Goal: Find specific page/section: Find specific page/section

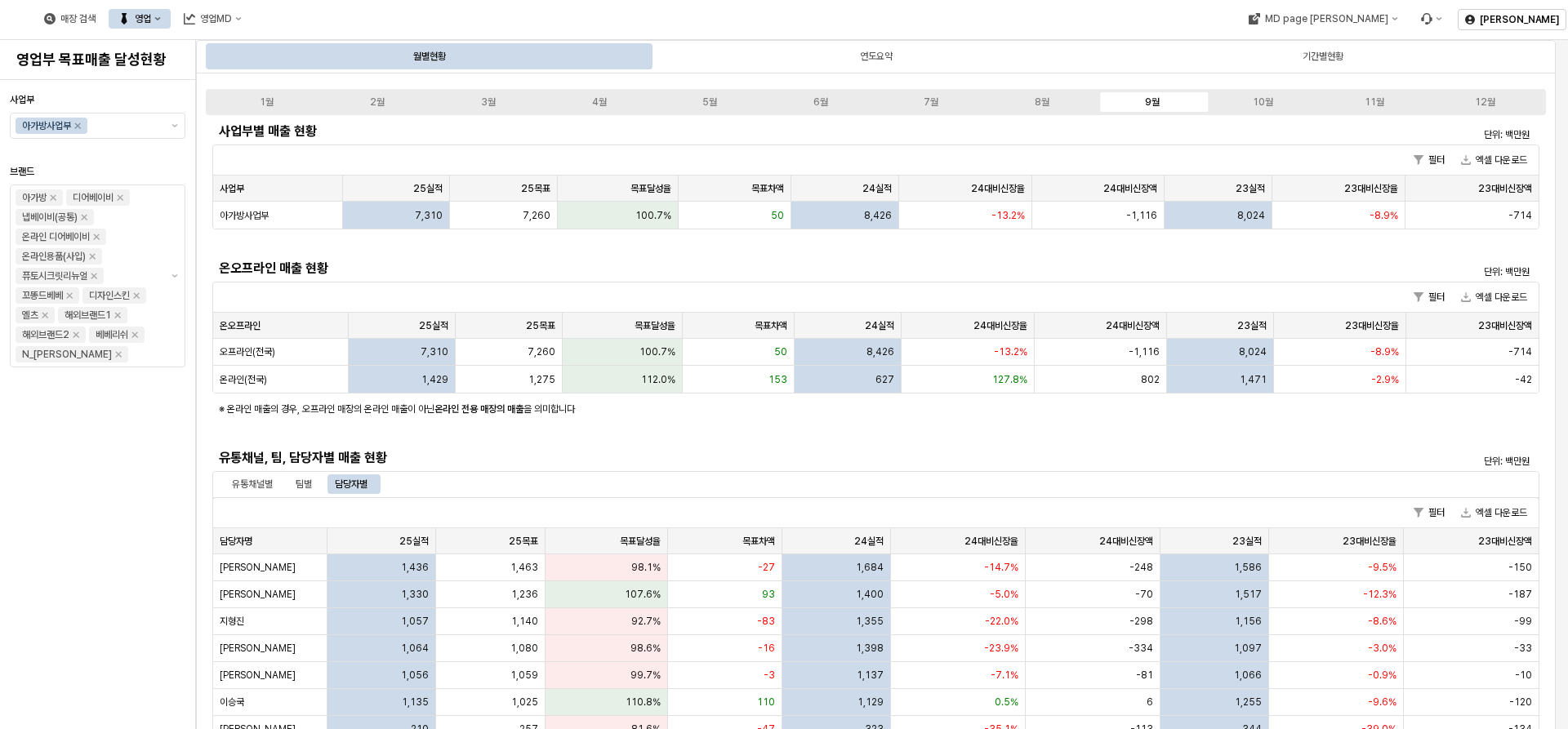
scroll to position [409, 0]
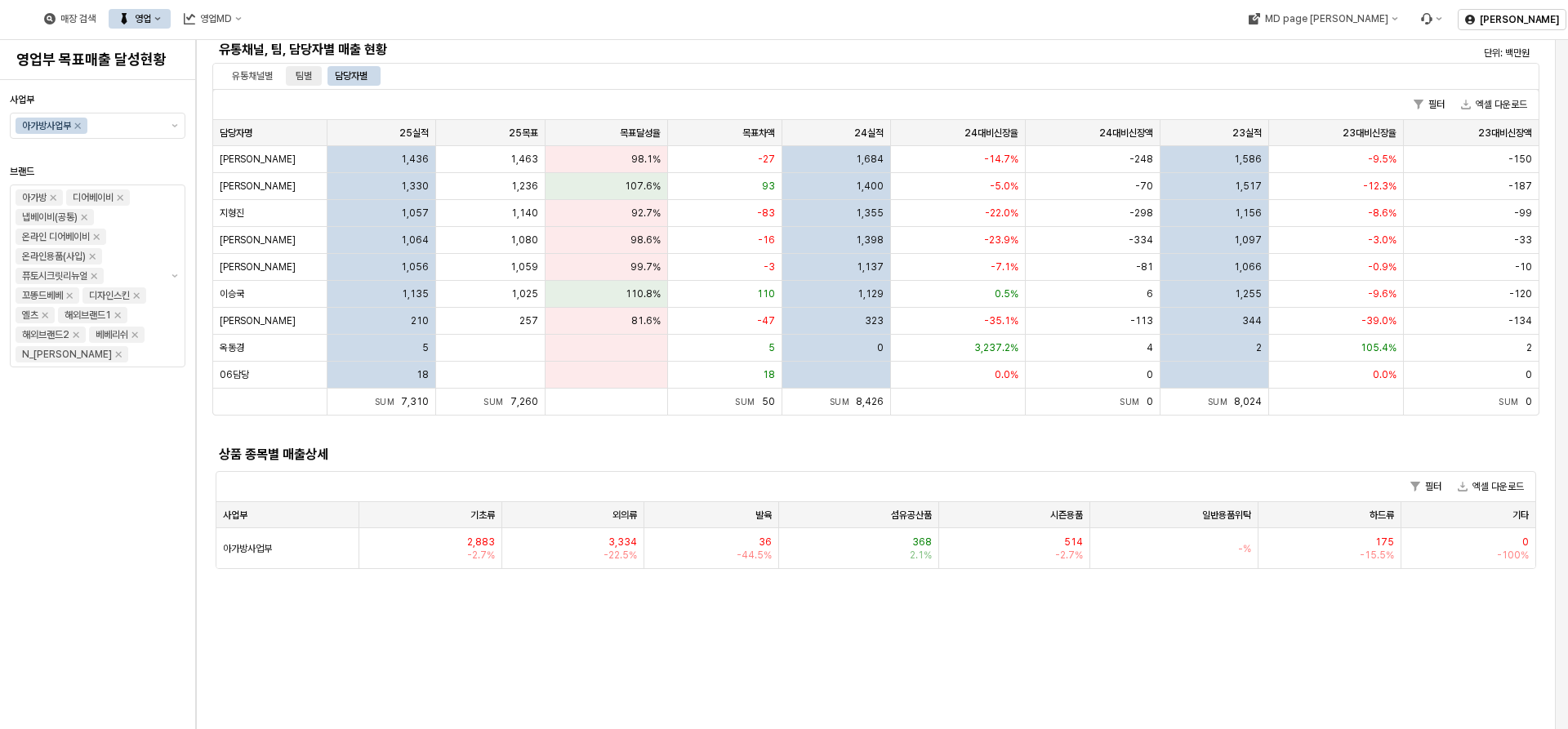
click at [312, 76] on div "팀별" at bounding box center [304, 76] width 17 height 20
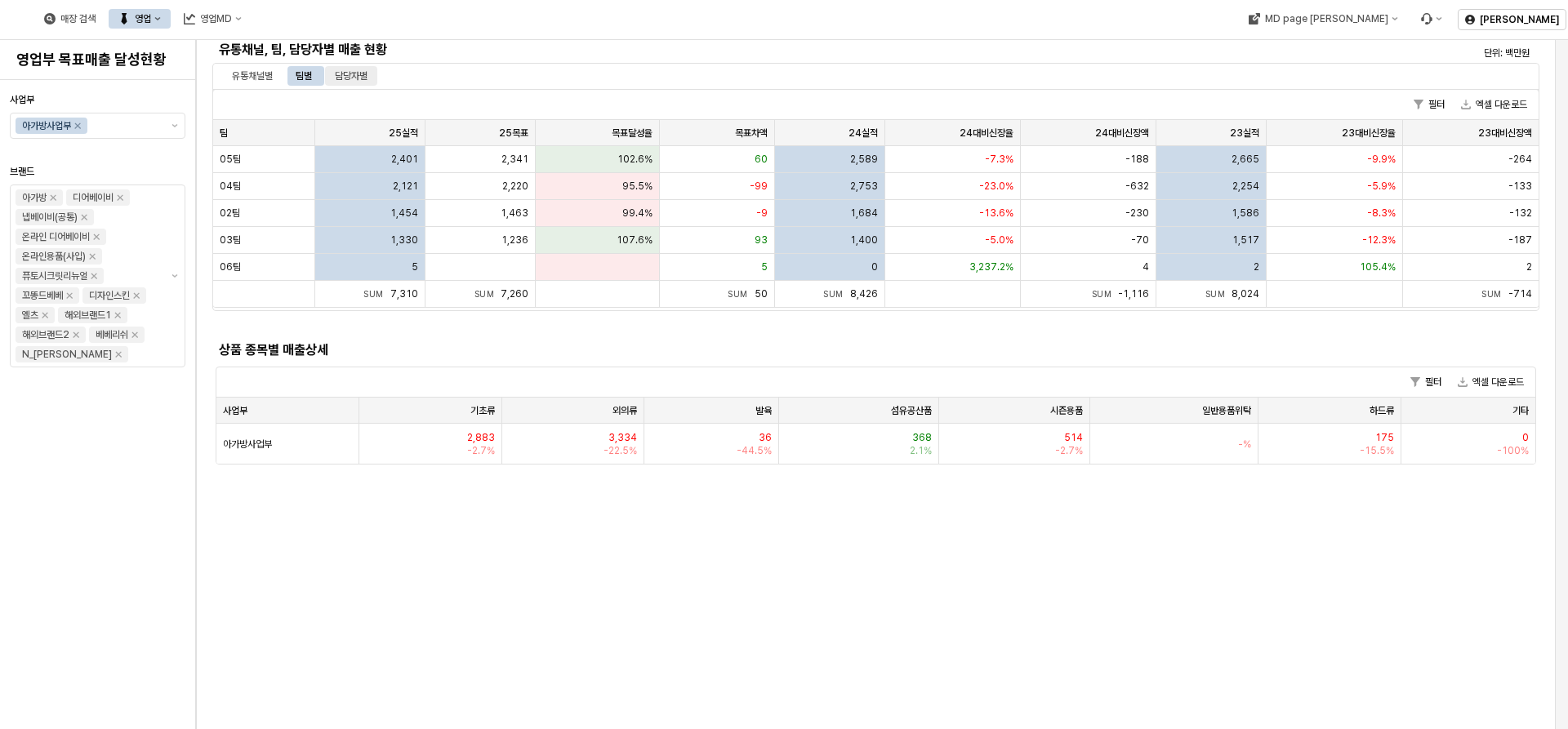
click at [341, 68] on div "담당자별" at bounding box center [350, 76] width 32 height 20
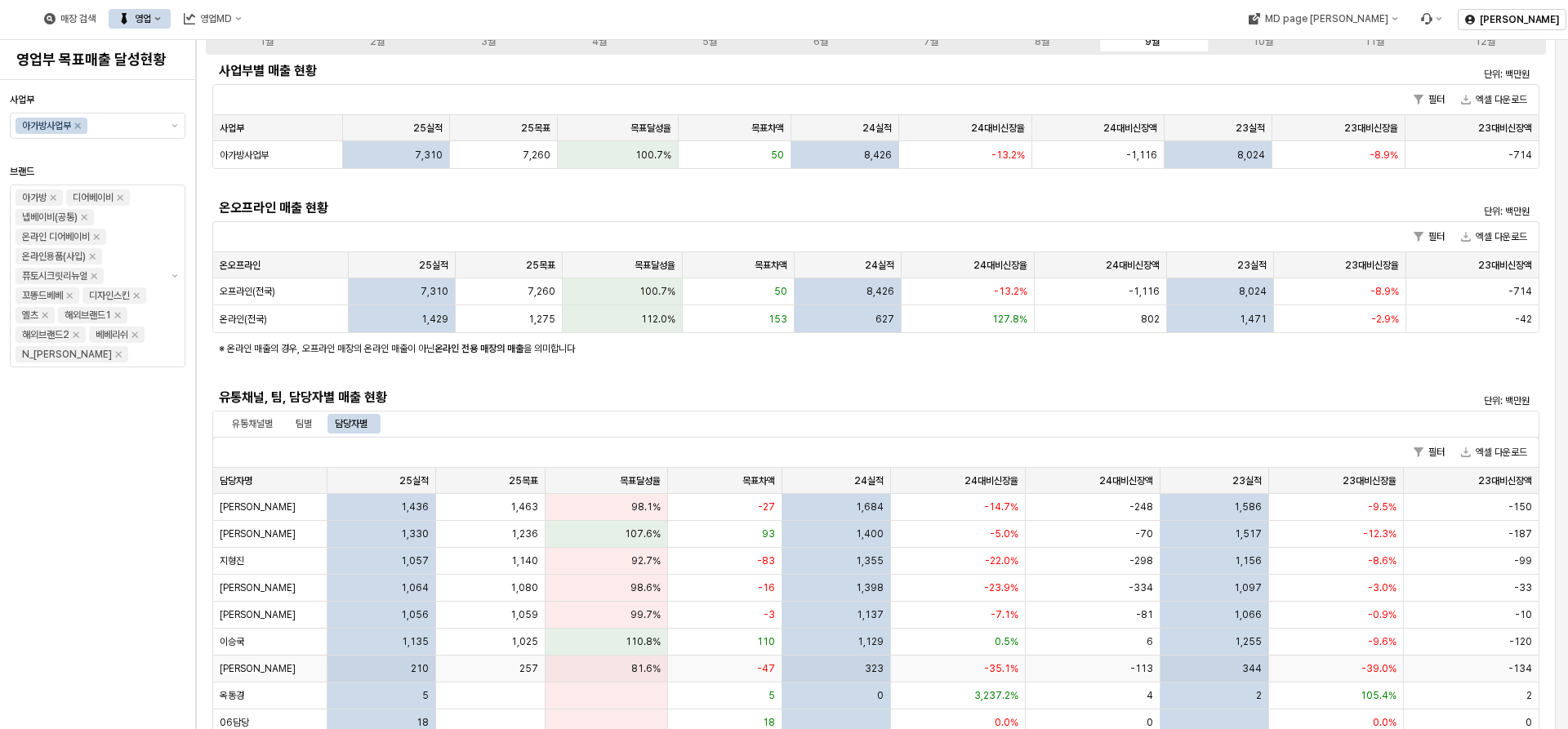
scroll to position [0, 0]
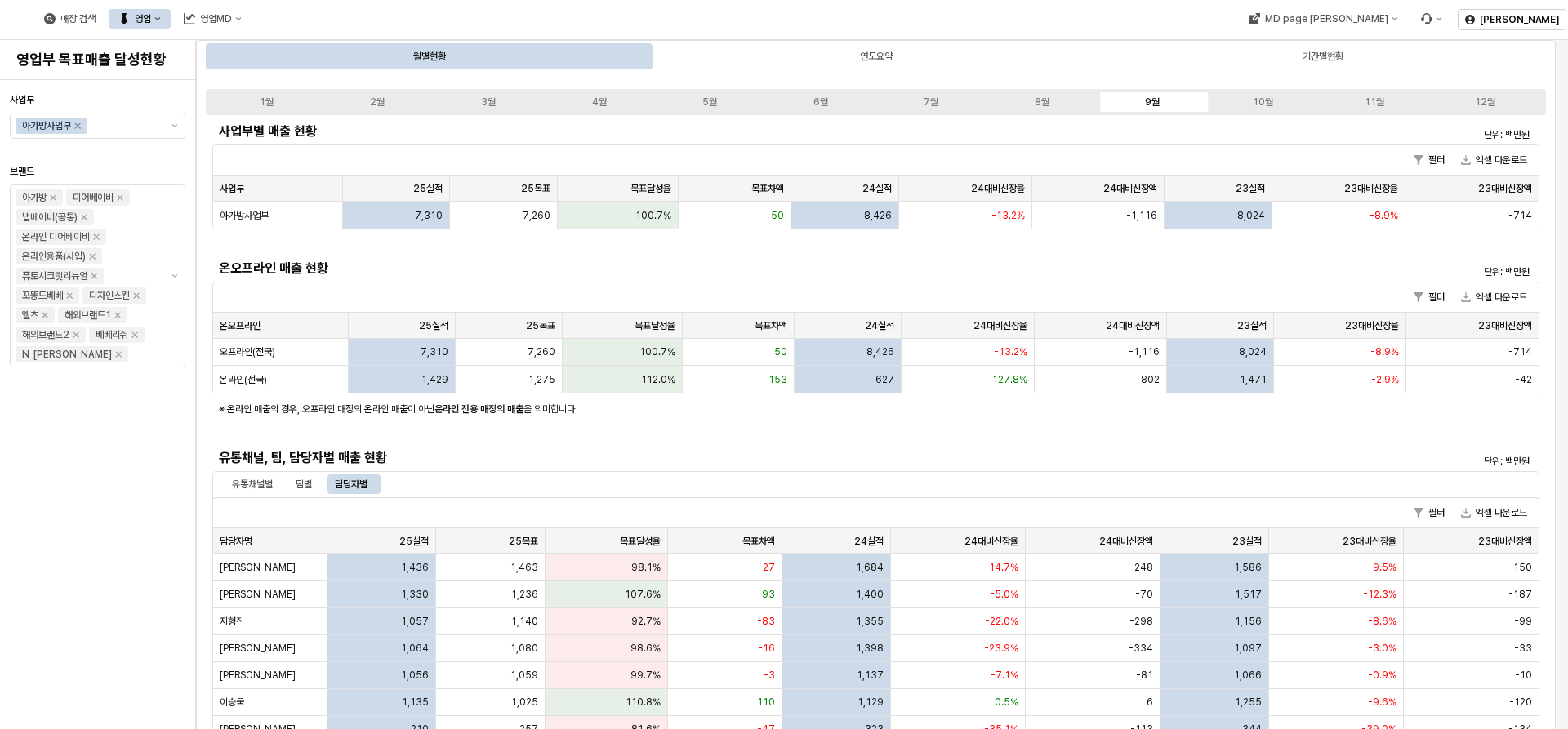
click at [151, 15] on div "영업" at bounding box center [143, 19] width 17 height 12
click at [309, 79] on div "매장상세 현황" at bounding box center [321, 77] width 86 height 13
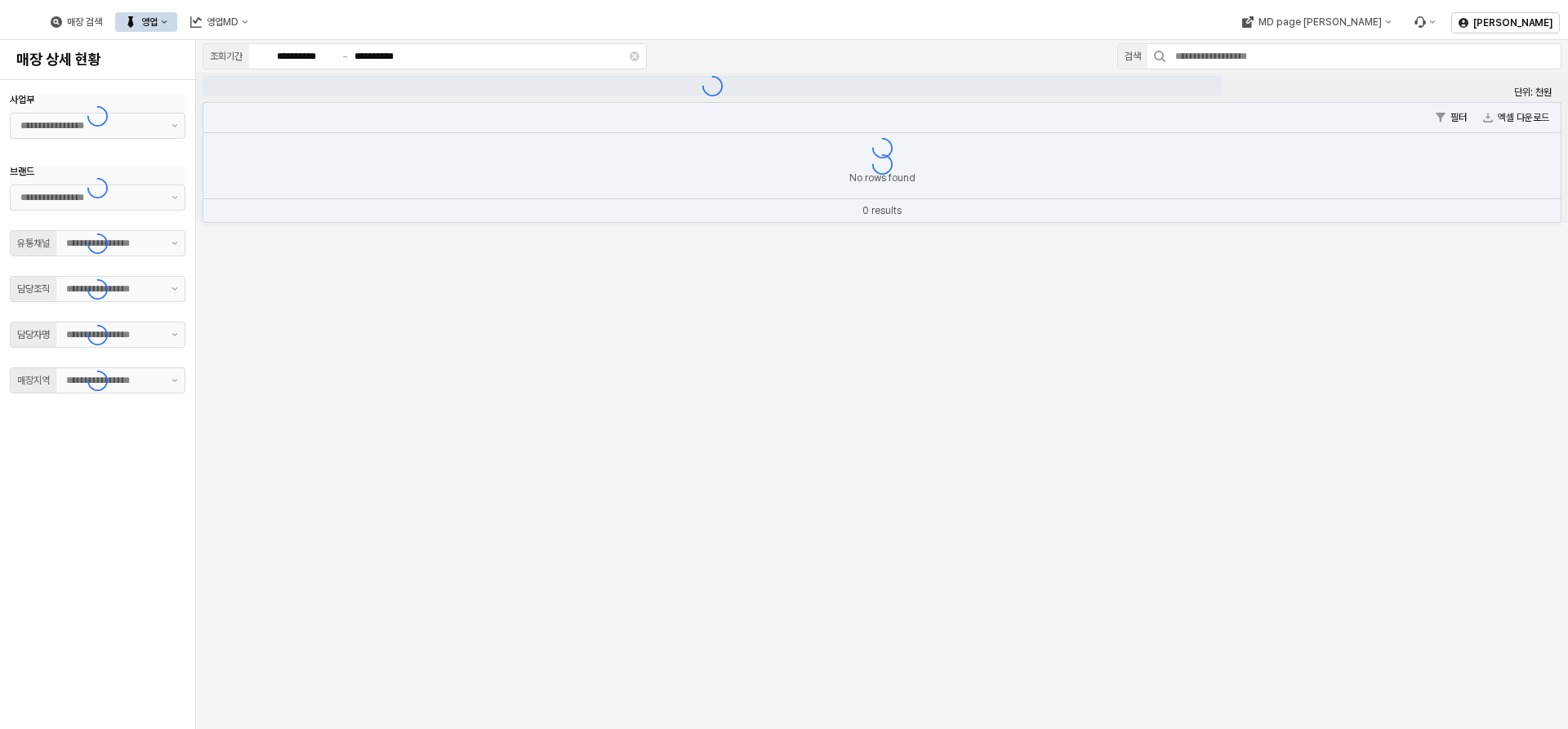
type input "**"
